Goal: Go to known website: Access a specific website the user already knows

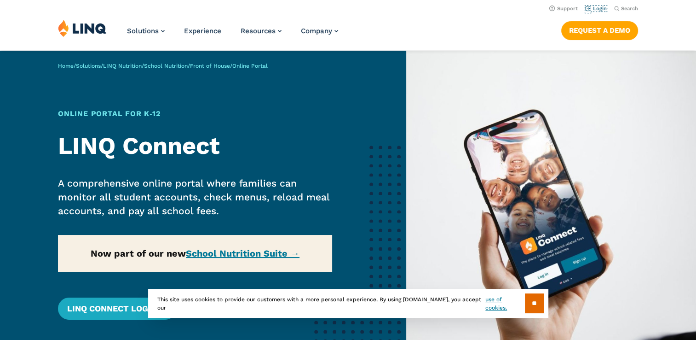
drag, startPoint x: 0, startPoint y: 0, endPoint x: 598, endPoint y: 8, distance: 598.5
click at [598, 8] on link "Login" at bounding box center [597, 9] width 22 height 6
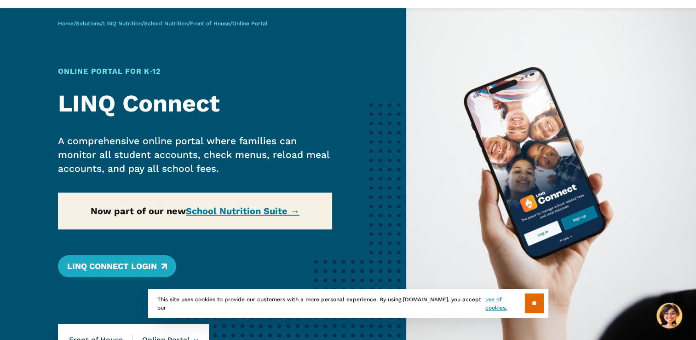
scroll to position [92, 0]
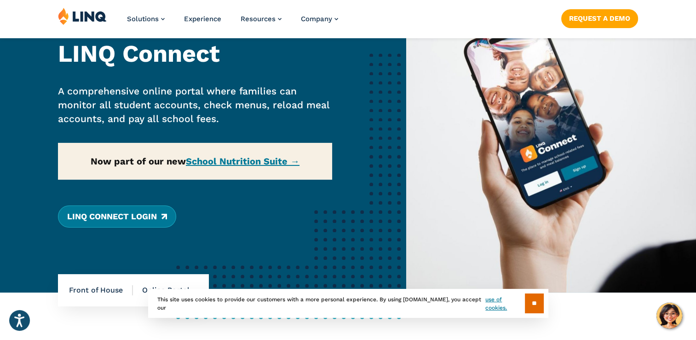
click at [108, 221] on link "LINQ Connect Login" at bounding box center [117, 216] width 118 height 22
